Goal: Task Accomplishment & Management: Complete application form

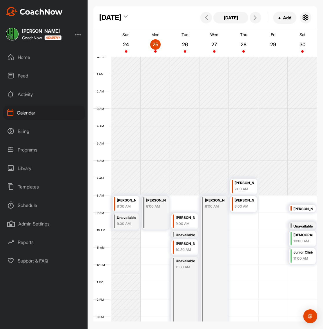
scroll to position [100, 0]
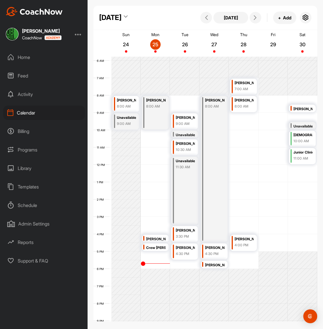
click at [22, 59] on div "Home" at bounding box center [44, 57] width 82 height 14
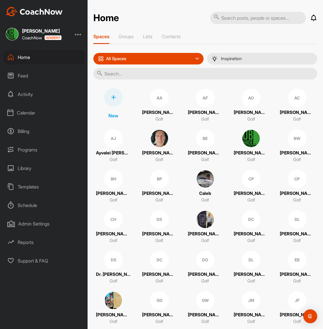
click at [123, 78] on input "text" at bounding box center [205, 74] width 224 height 12
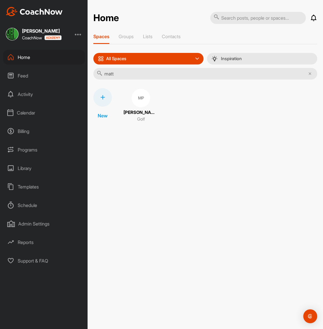
type input "matt"
click at [106, 99] on div at bounding box center [102, 97] width 19 height 19
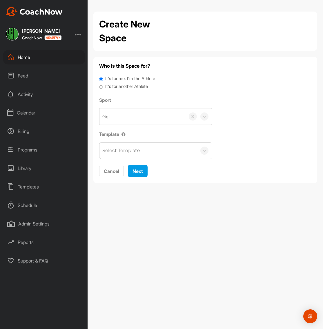
click at [128, 87] on label "It's for another Athlete" at bounding box center [126, 86] width 43 height 7
click at [103, 87] on input "It's for another Athlete" at bounding box center [101, 87] width 4 height 8
radio input "true"
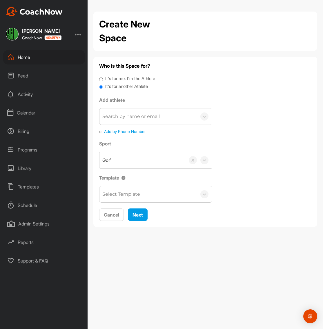
click at [127, 131] on span "Add by Phone Number" at bounding box center [125, 132] width 42 height 6
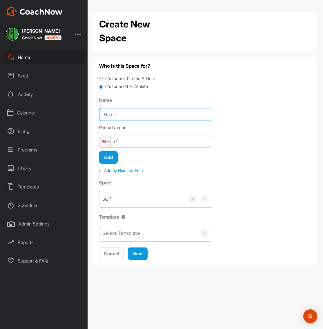
click at [122, 113] on input "Name" at bounding box center [155, 114] width 113 height 13
type input "[PERSON_NAME]"
click at [134, 145] on input "+1" at bounding box center [155, 142] width 113 height 12
type input "[PHONE_NUMBER]"
click at [135, 256] on span "Next" at bounding box center [137, 254] width 10 height 6
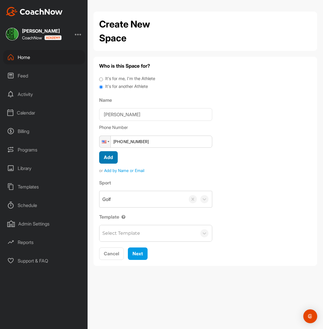
click at [109, 158] on span "Add" at bounding box center [108, 158] width 9 height 6
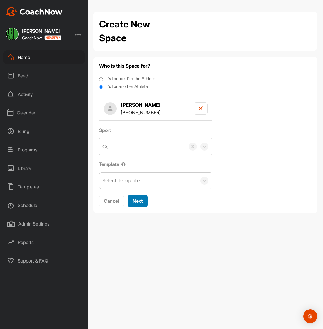
click at [136, 205] on button "Next" at bounding box center [138, 201] width 20 height 12
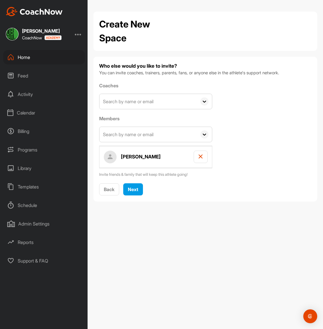
click at [23, 58] on div "Home" at bounding box center [44, 57] width 82 height 14
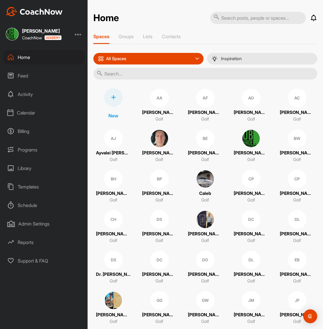
click at [133, 73] on input "text" at bounding box center [205, 74] width 224 height 12
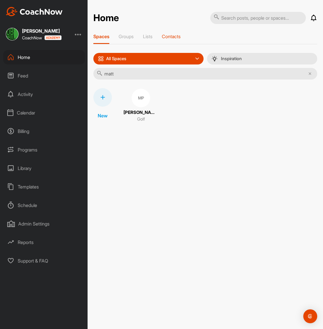
type input "matt"
click at [176, 36] on p "Contacts" at bounding box center [171, 37] width 19 height 6
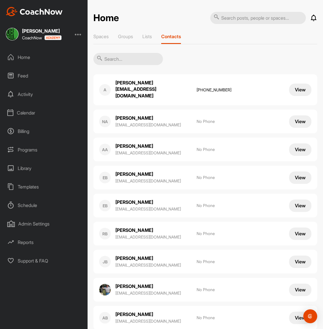
click at [130, 61] on input "text" at bounding box center [127, 59] width 69 height 12
type input "j"
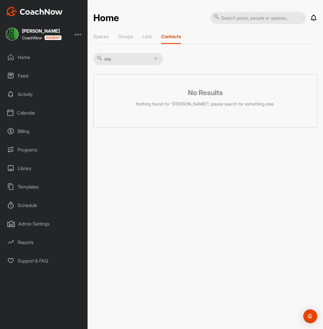
type input "m"
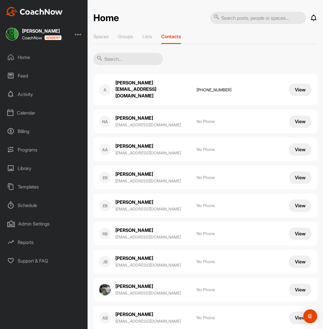
click at [122, 63] on input "text" at bounding box center [127, 59] width 69 height 12
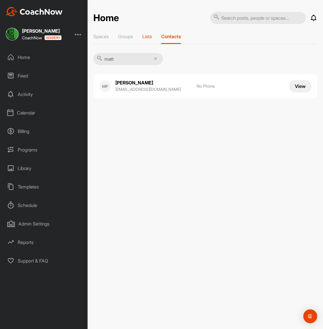
type input "matt"
click at [150, 37] on p "Lists" at bounding box center [147, 37] width 10 height 6
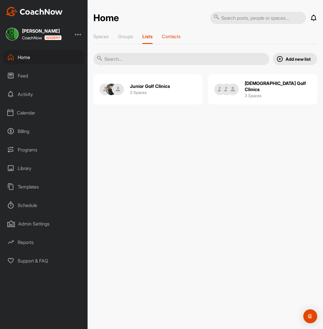
click at [166, 38] on p "Contacts" at bounding box center [171, 37] width 19 height 6
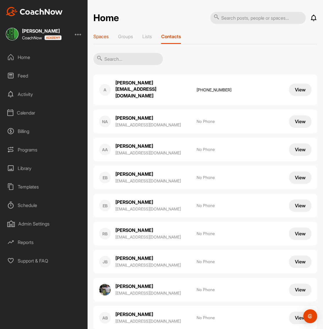
click at [106, 36] on p "Spaces" at bounding box center [100, 37] width 15 height 6
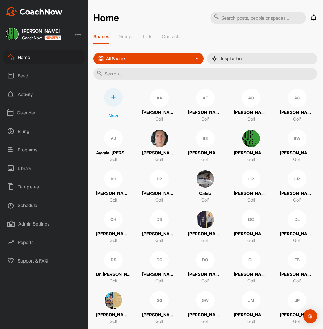
click at [114, 99] on icon at bounding box center [113, 97] width 5 height 5
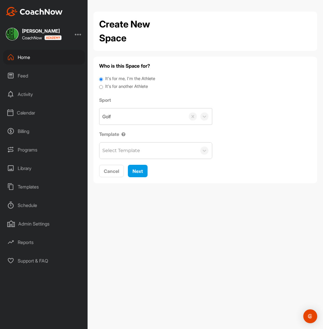
click at [121, 86] on label "It's for another Athlete" at bounding box center [126, 86] width 43 height 7
click at [103, 86] on input "It's for another Athlete" at bounding box center [101, 87] width 4 height 8
radio input "true"
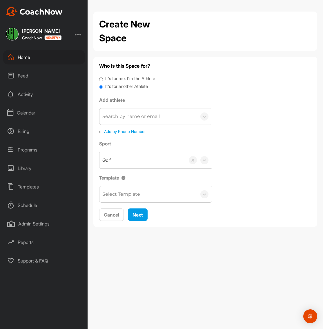
click at [134, 130] on span "Add by Phone Number" at bounding box center [125, 132] width 42 height 6
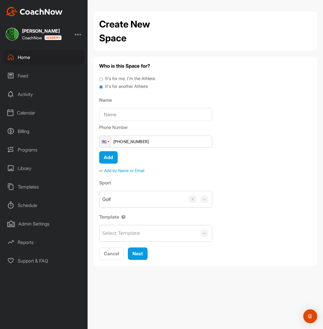
type input "[PHONE_NUMBER]"
click at [113, 109] on input "Name" at bounding box center [155, 114] width 113 height 13
type input "[PERSON_NAME]"
click at [108, 154] on button "Add" at bounding box center [108, 157] width 19 height 12
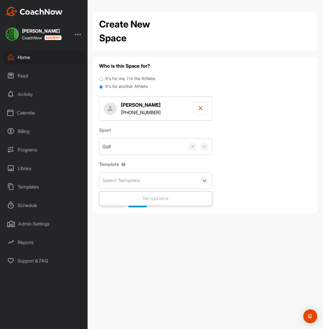
click at [140, 186] on div "Select Template" at bounding box center [147, 181] width 97 height 16
click at [138, 184] on div "Select Template" at bounding box center [121, 180] width 38 height 7
click at [139, 205] on button "Next" at bounding box center [138, 201] width 20 height 12
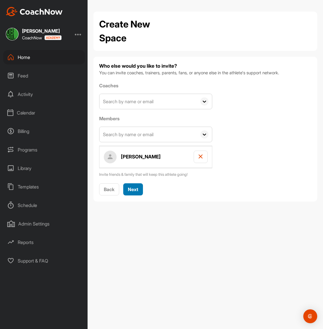
click at [134, 188] on span "Next" at bounding box center [133, 190] width 10 height 6
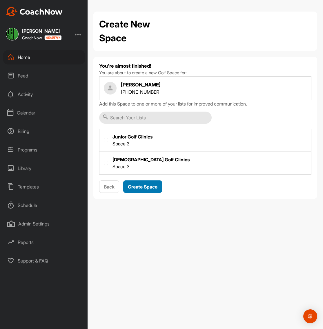
click at [142, 188] on span "Create Space" at bounding box center [143, 187] width 30 height 6
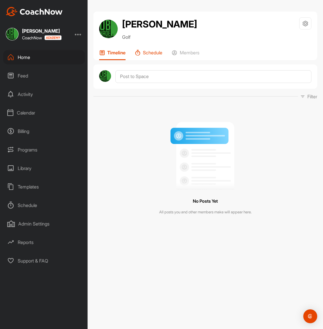
click at [153, 54] on p "Schedule" at bounding box center [152, 53] width 19 height 6
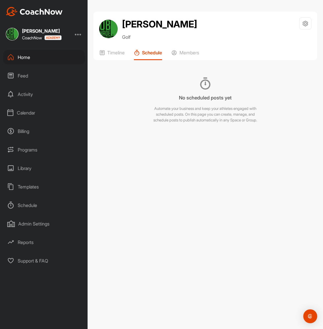
click at [23, 115] on div "Calendar" at bounding box center [44, 113] width 82 height 14
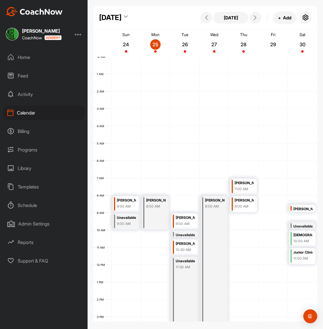
scroll to position [100, 0]
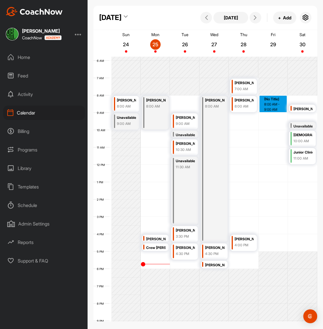
click at [274, 107] on div "12 AM 1 AM 2 AM 3 AM 4 AM 5 AM 6 AM 7 AM 8 AM 9 AM 10 AM 11 AM 12 PM 1 PM 2 PM …" at bounding box center [205, 165] width 224 height 417
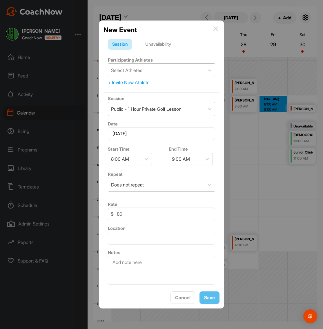
click at [149, 72] on div "Select Athletes" at bounding box center [156, 70] width 96 height 13
type input "m"
type input "matt"
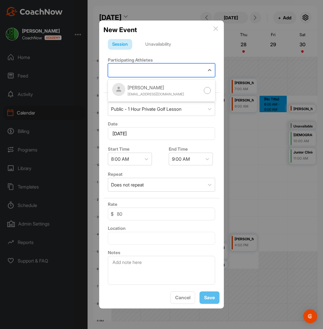
click at [147, 67] on div "matt" at bounding box center [156, 70] width 96 height 13
click at [166, 44] on div "Unavailability" at bounding box center [158, 44] width 34 height 11
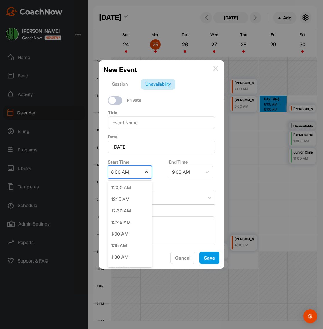
click at [147, 172] on icon at bounding box center [146, 172] width 6 height 6
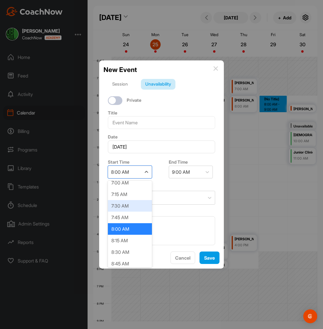
scroll to position [333, 0]
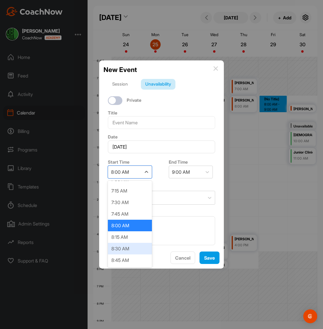
click at [120, 248] on div "8:30 AM" at bounding box center [130, 249] width 44 height 12
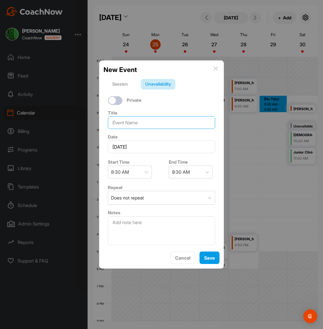
click at [145, 122] on input at bounding box center [161, 122] width 107 height 13
type input "[PERSON_NAME]"
click at [204, 254] on button "Save" at bounding box center [209, 258] width 20 height 12
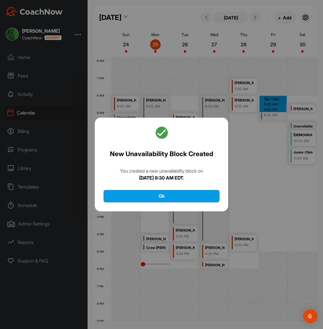
click at [259, 165] on div at bounding box center [161, 164] width 323 height 329
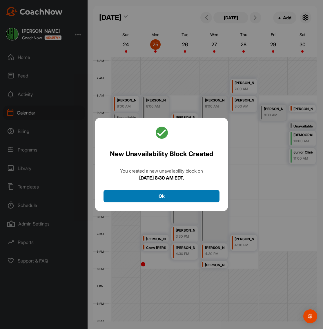
click at [173, 195] on button "Ok" at bounding box center [161, 196] width 116 height 12
